Goal: Navigation & Orientation: Find specific page/section

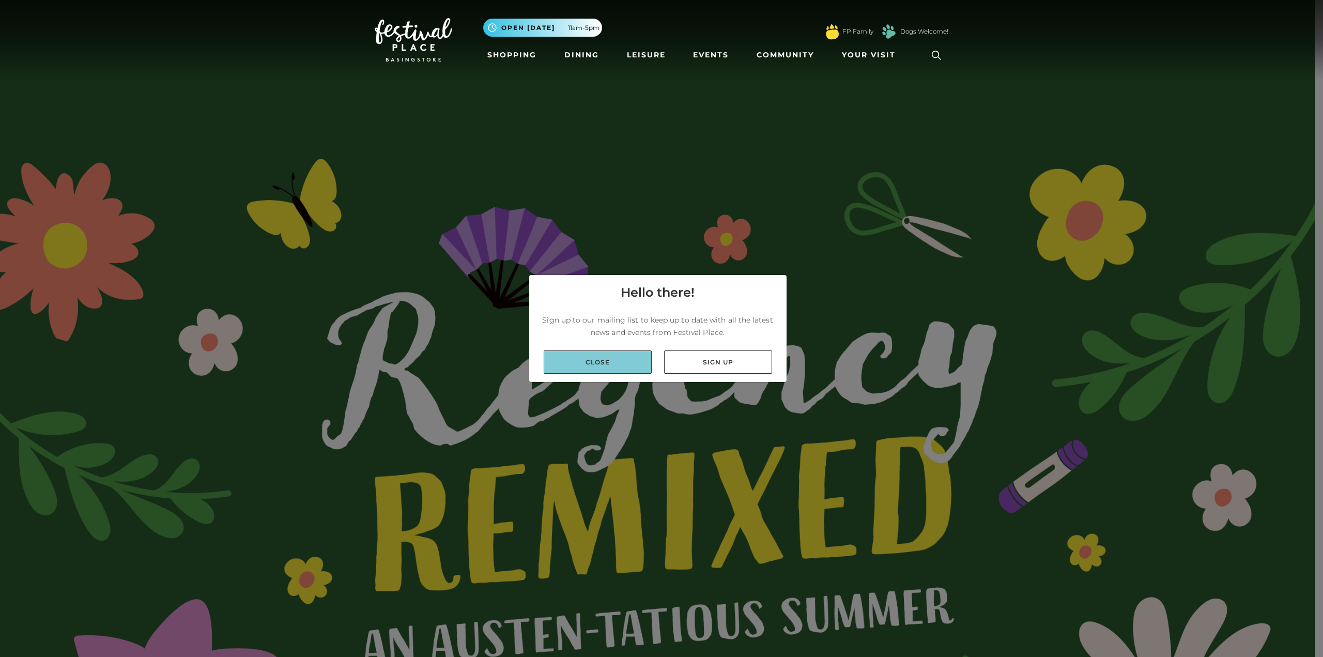
click at [609, 362] on link "Close" at bounding box center [598, 361] width 108 height 23
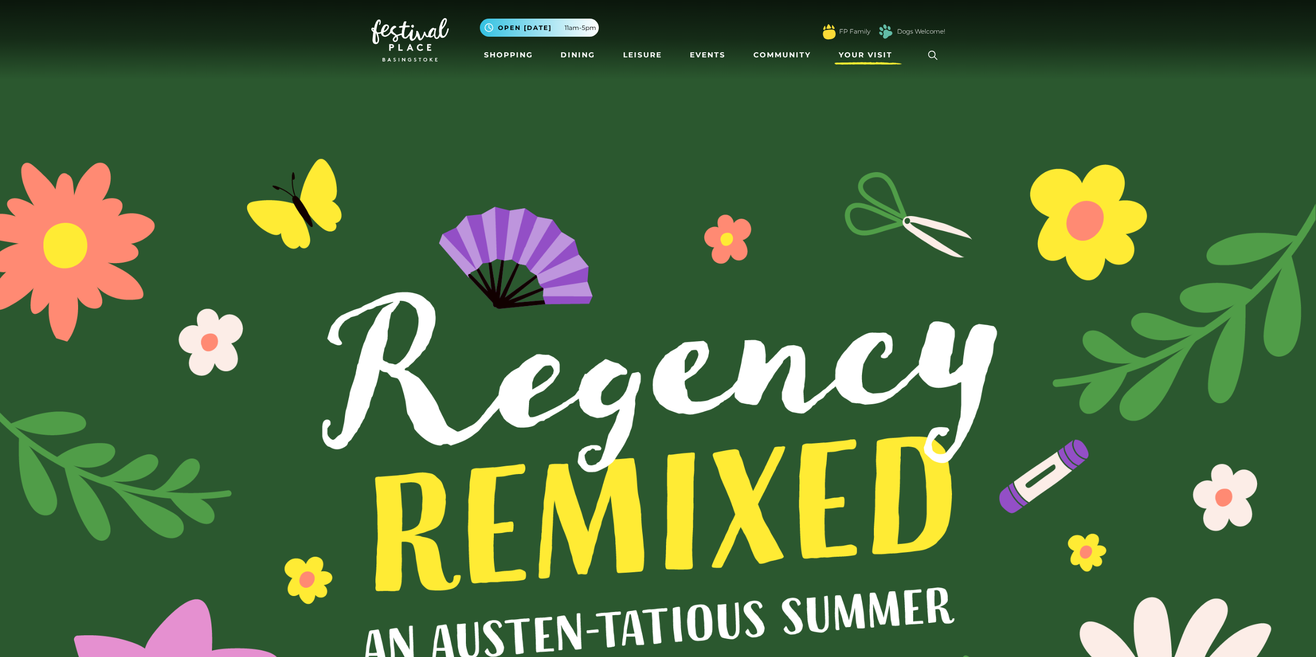
click at [862, 51] on span "Your Visit" at bounding box center [865, 55] width 54 height 11
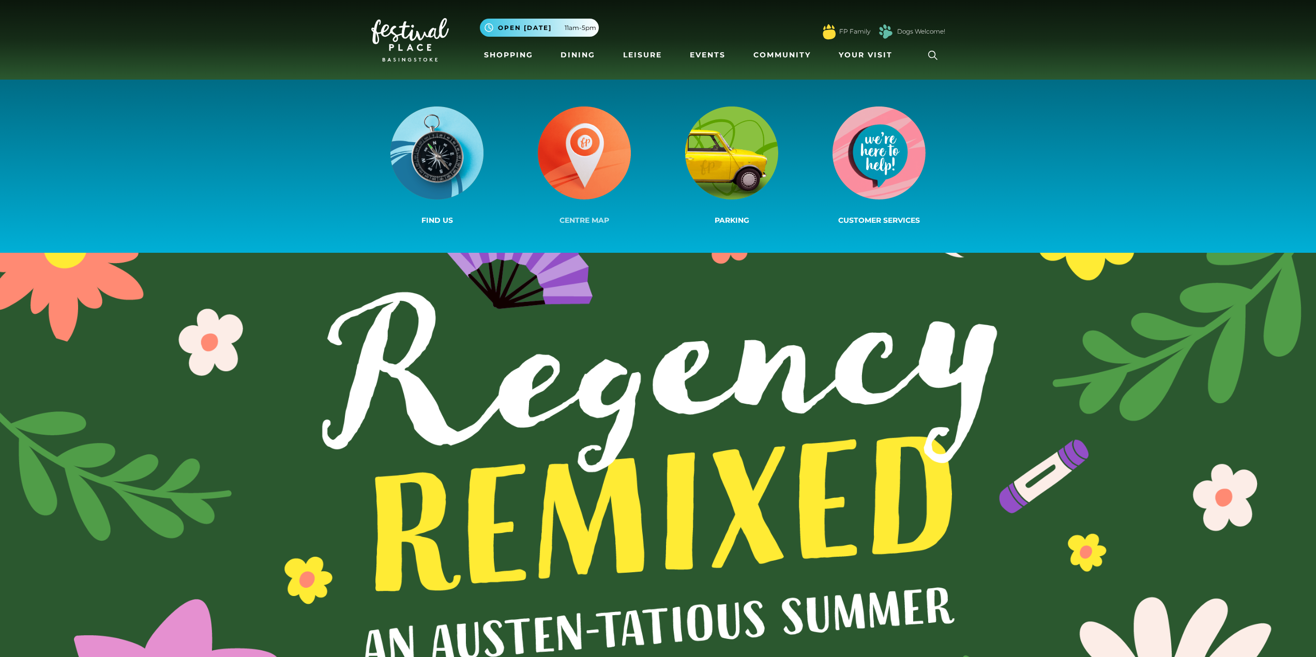
click at [585, 173] on img at bounding box center [584, 152] width 93 height 93
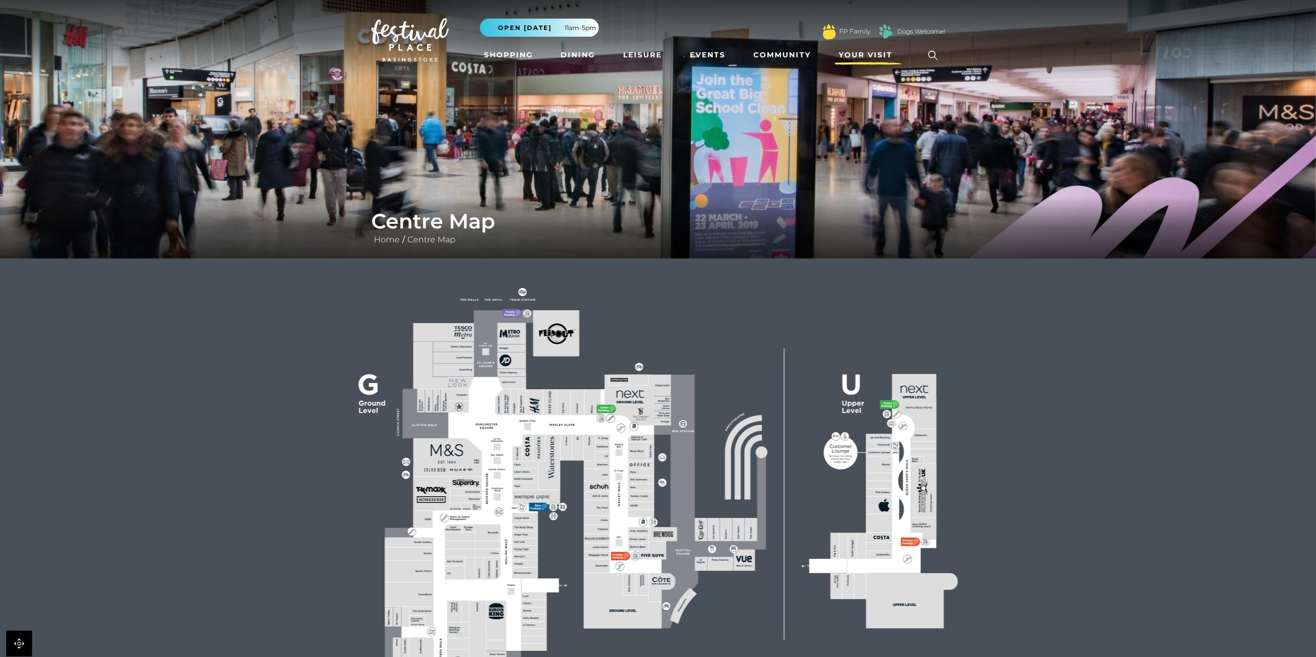
click at [883, 53] on span "Your Visit" at bounding box center [865, 55] width 54 height 11
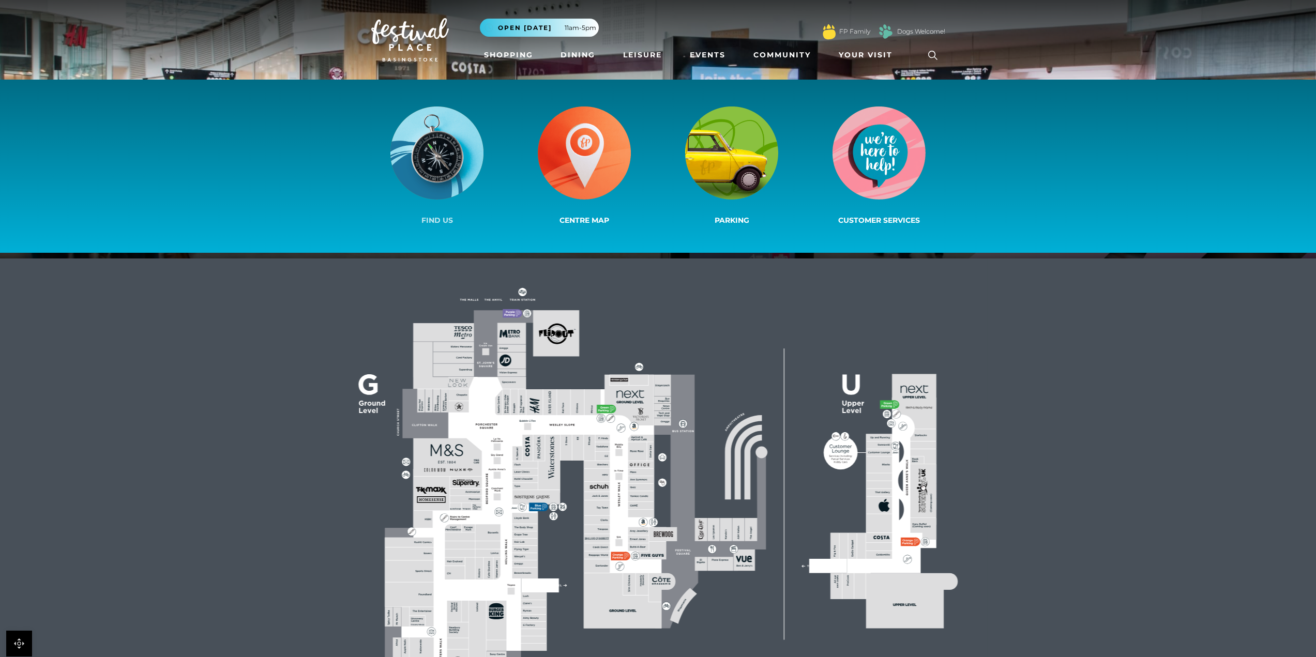
click at [447, 160] on img at bounding box center [436, 152] width 93 height 93
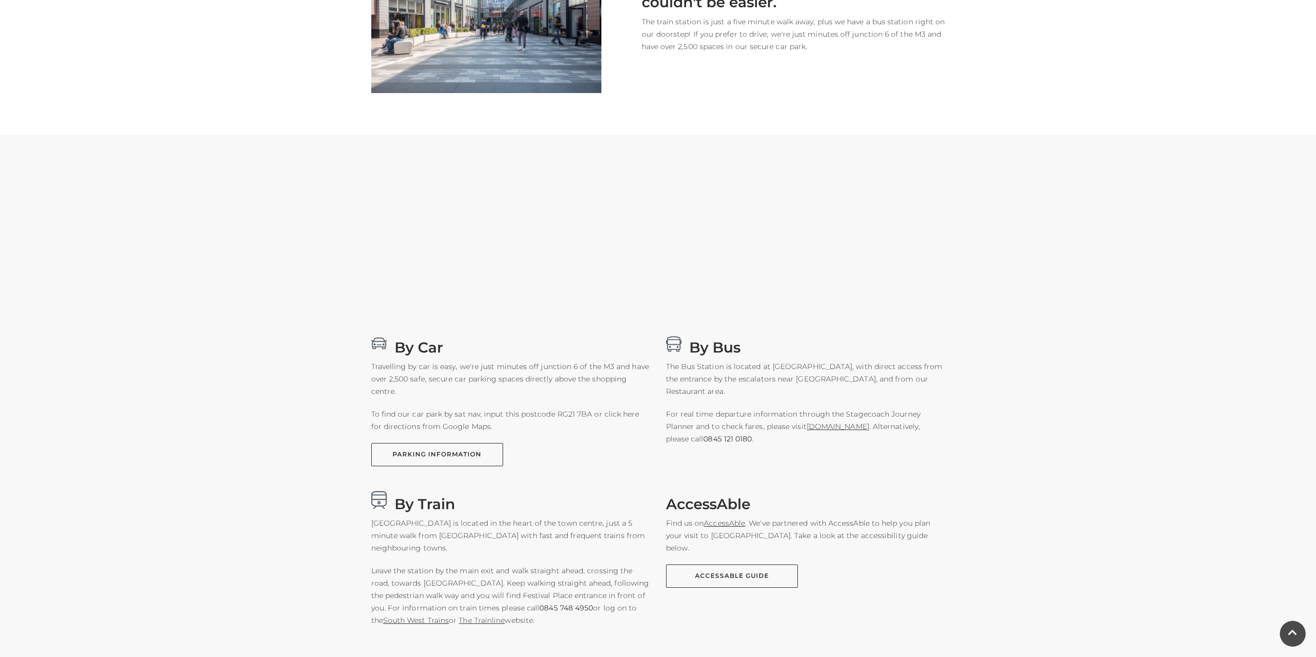
scroll to position [362, 0]
